Goal: Use online tool/utility: Utilize a website feature to perform a specific function

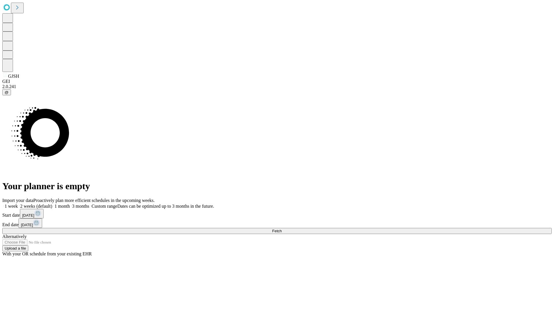
click at [282, 229] on span "Fetch" at bounding box center [277, 231] width 10 height 4
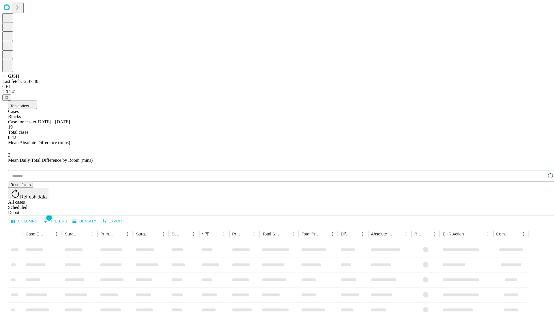
click at [29, 104] on span "Table View" at bounding box center [19, 106] width 18 height 4
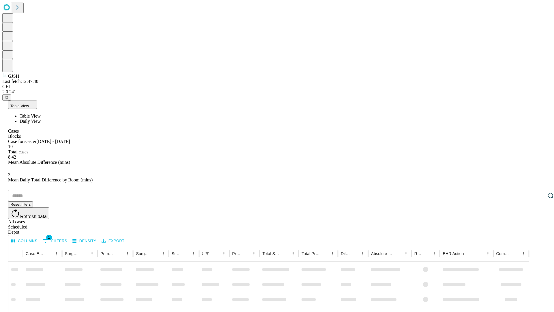
click at [41, 119] on span "Daily View" at bounding box center [30, 121] width 21 height 5
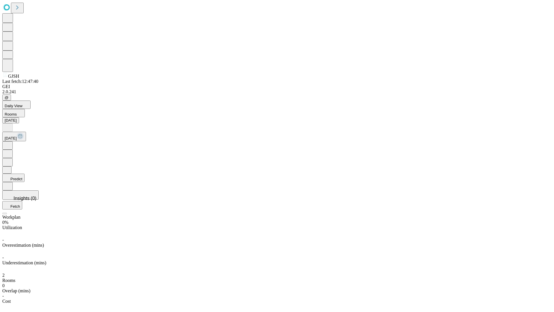
click at [25, 174] on button "Predict" at bounding box center [13, 178] width 22 height 8
